Goal: Find specific page/section: Find specific page/section

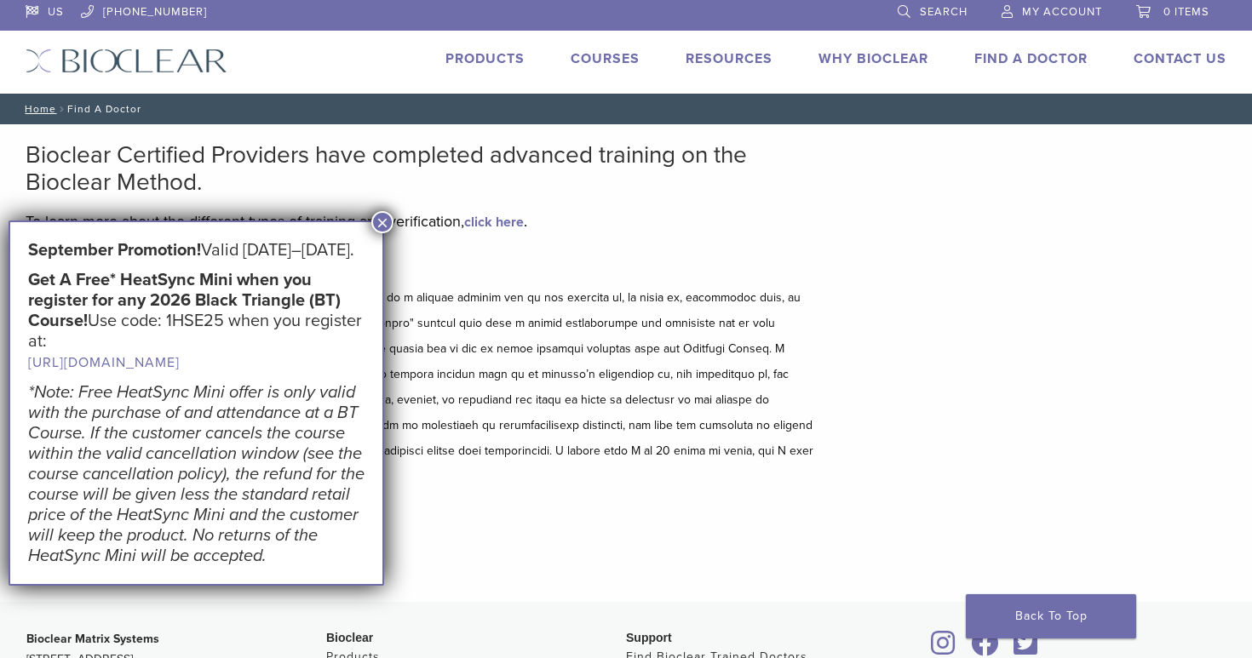
scroll to position [13, 0]
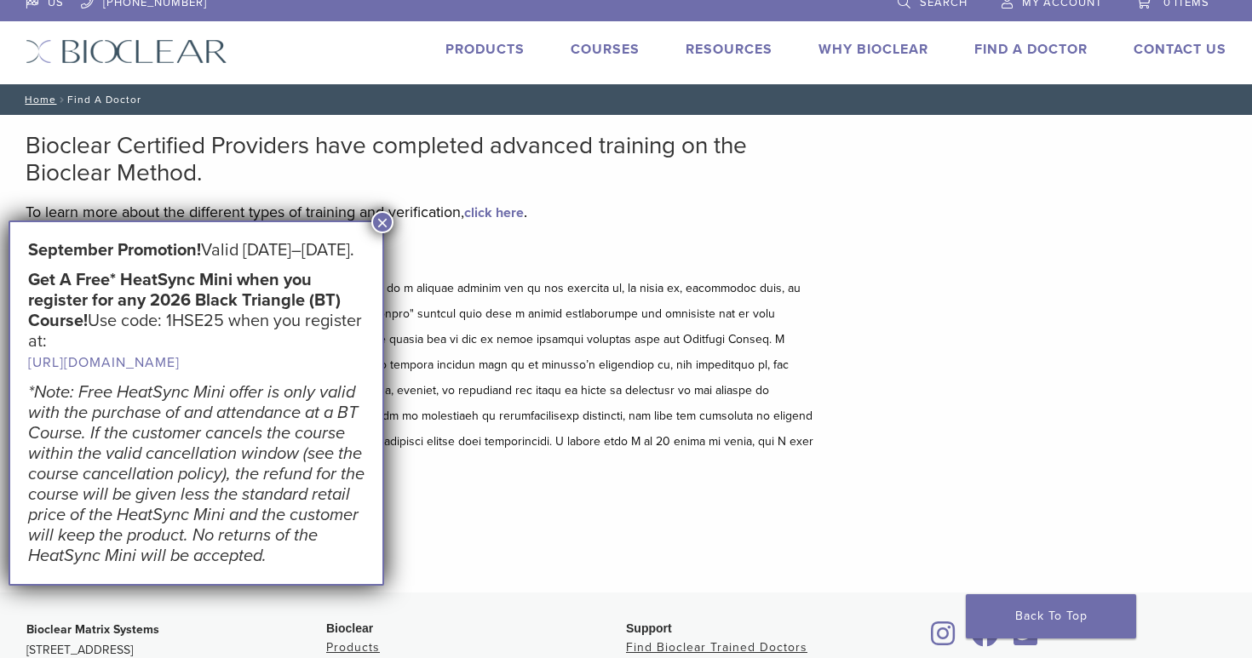
click at [376, 225] on button "×" at bounding box center [382, 222] width 22 height 22
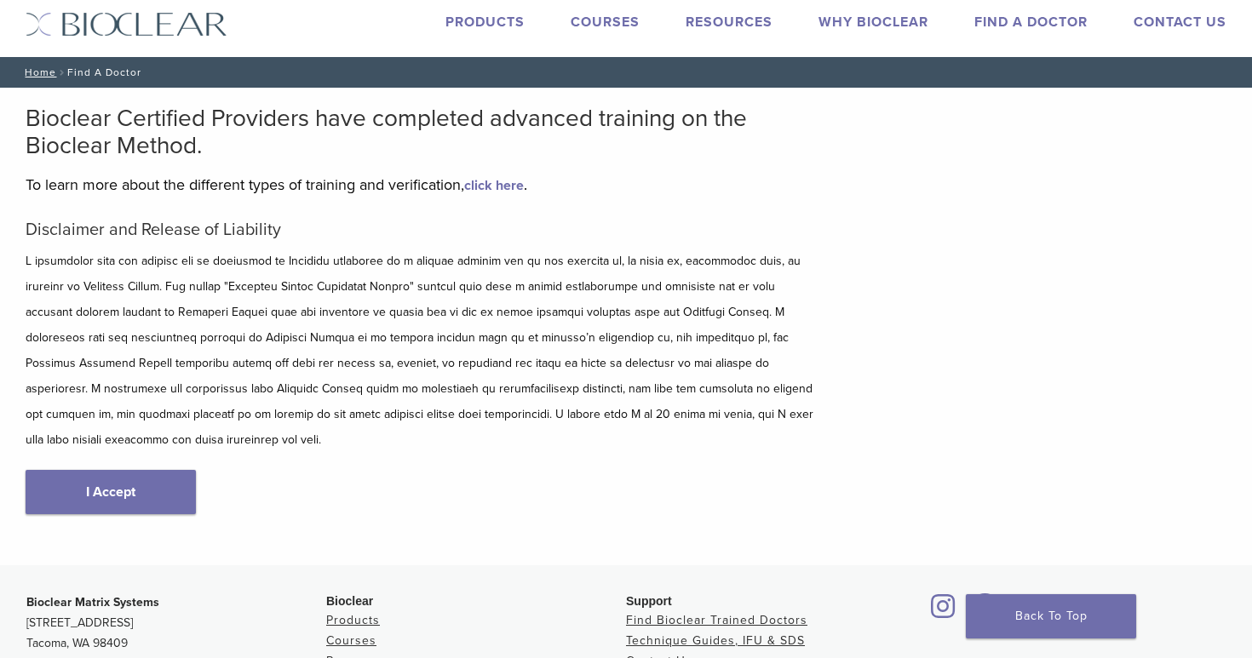
scroll to position [46, 0]
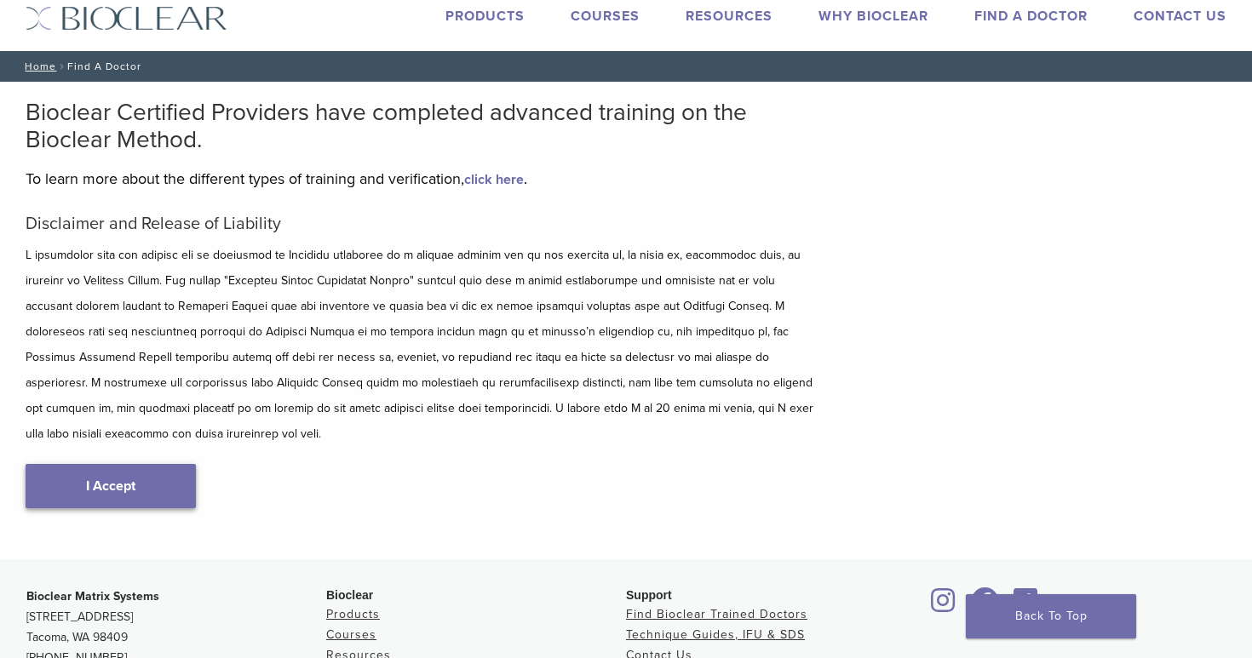
click at [190, 464] on link "I Accept" at bounding box center [111, 486] width 170 height 44
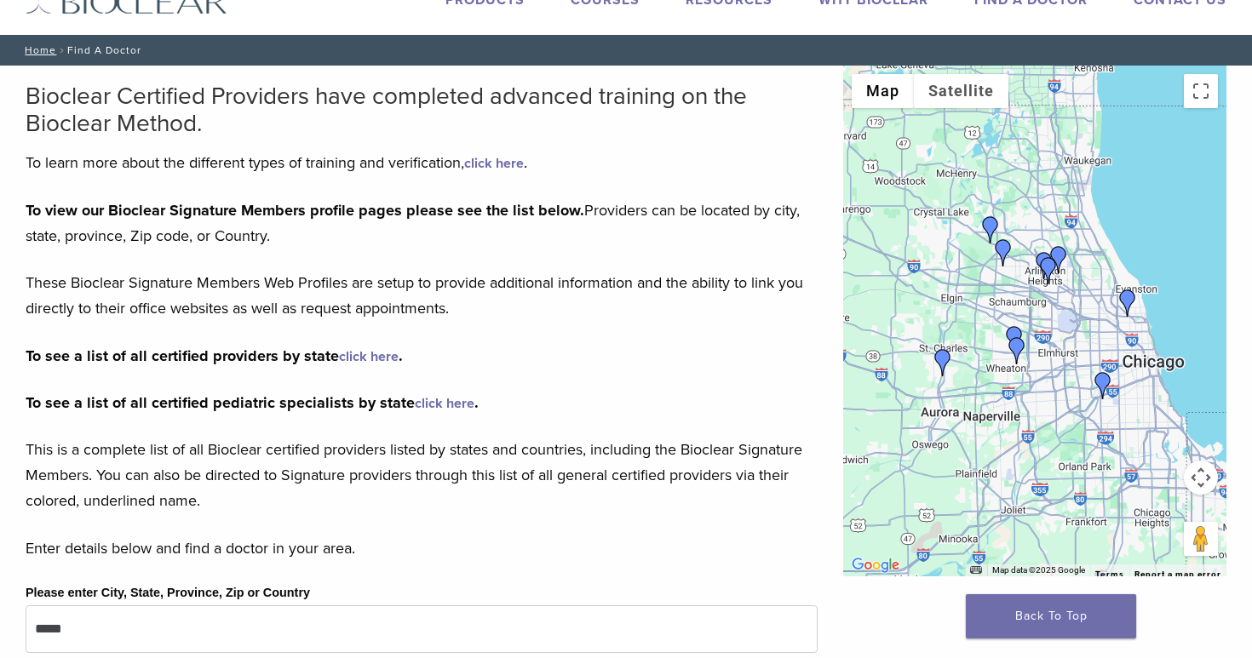
scroll to position [61, 0]
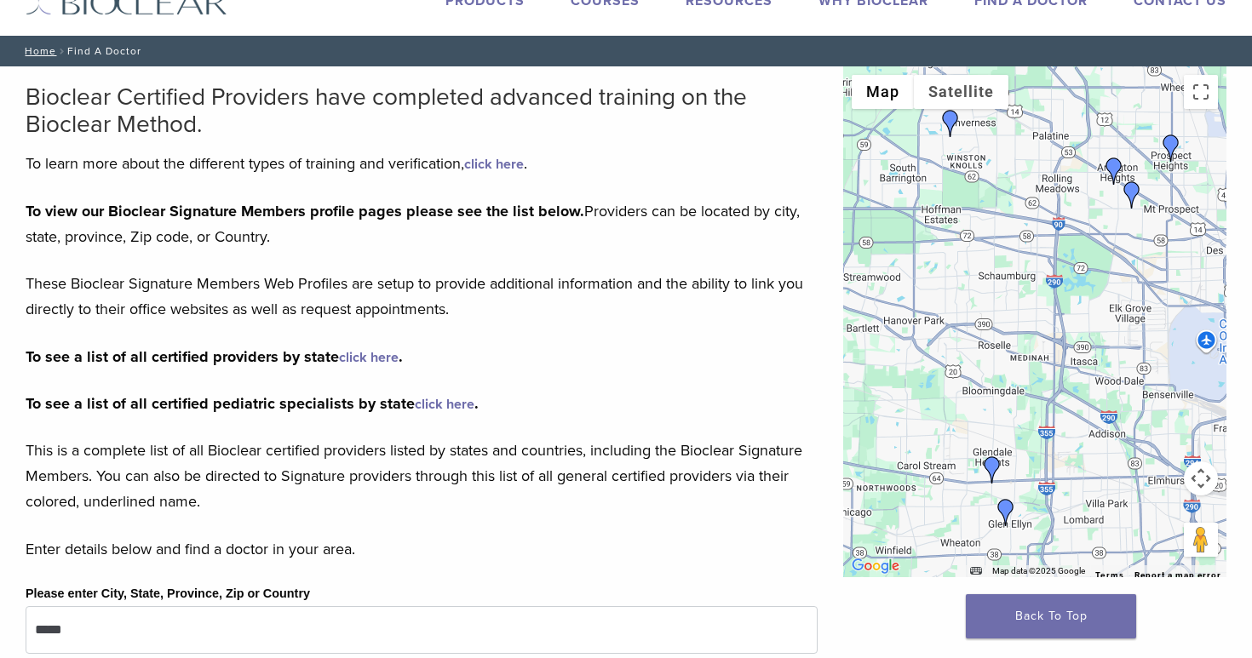
drag, startPoint x: 981, startPoint y: 300, endPoint x: 1088, endPoint y: 261, distance: 114.2
click at [1088, 261] on div at bounding box center [1034, 321] width 383 height 511
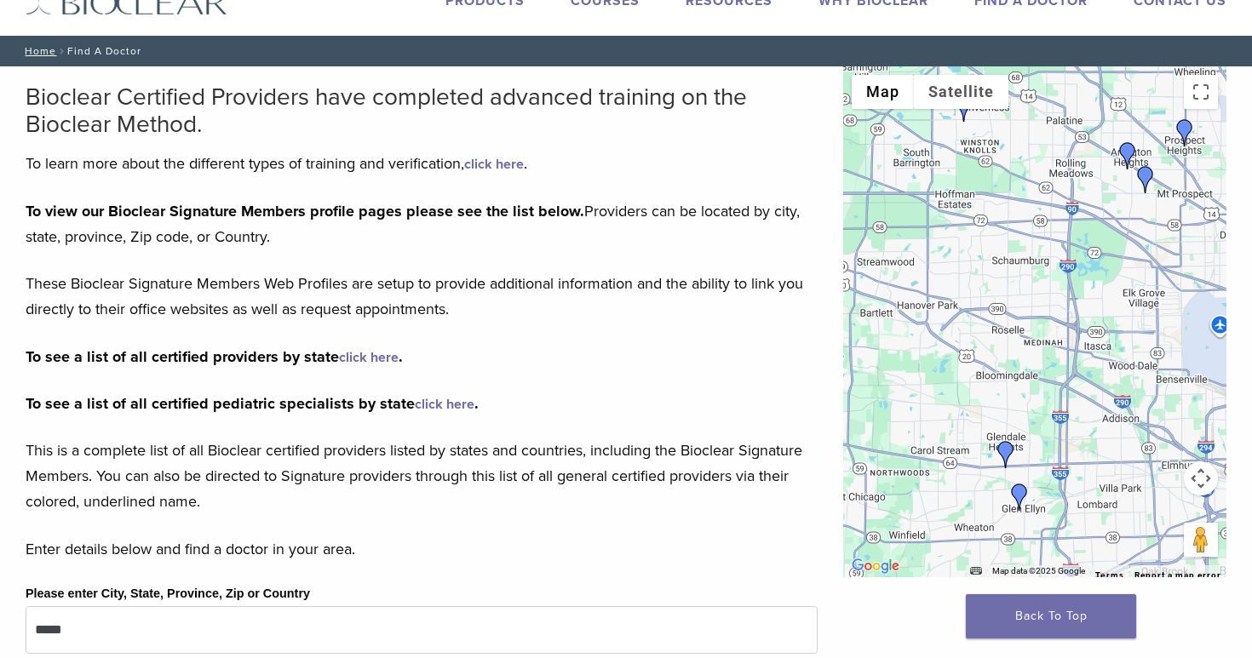
click at [1004, 448] on img "Dr. Bhumika Patel" at bounding box center [1005, 454] width 27 height 27
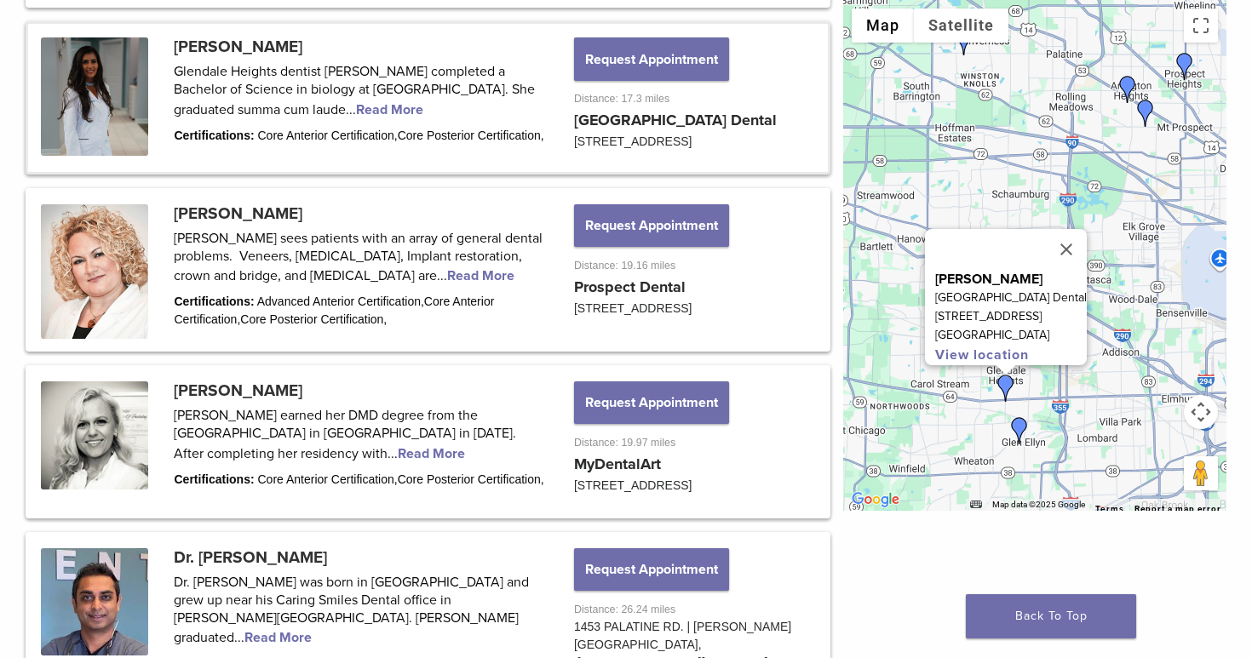
scroll to position [1694, 0]
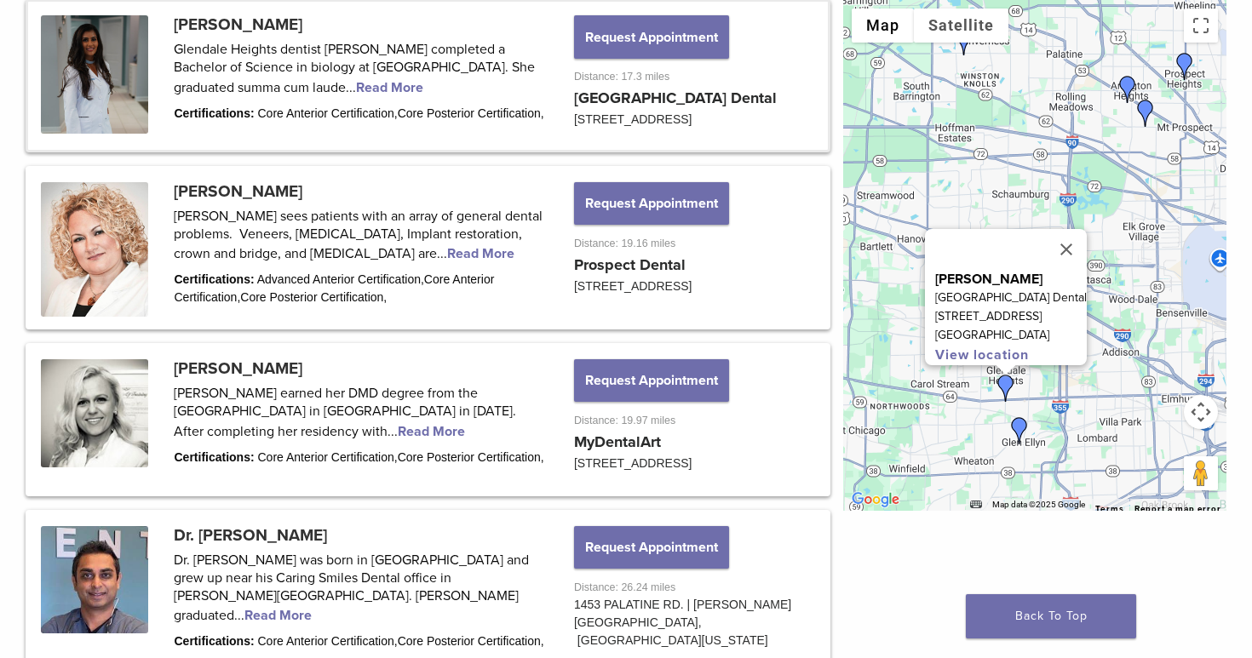
click at [633, 100] on link at bounding box center [428, 76] width 800 height 148
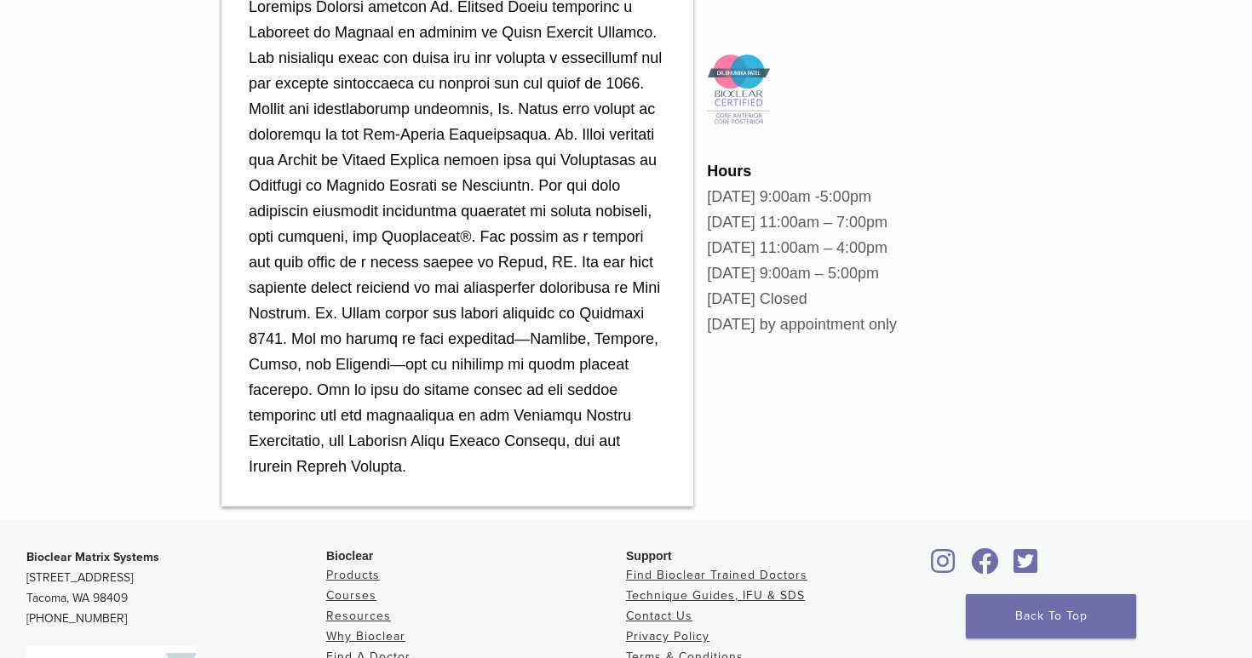
scroll to position [1108, 0]
